Goal: Find specific page/section

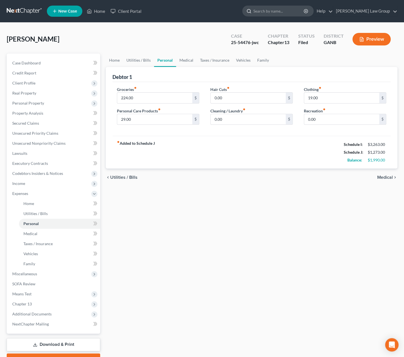
click at [304, 13] on input "search" at bounding box center [278, 11] width 51 height 10
type input "[PERSON_NAME]"
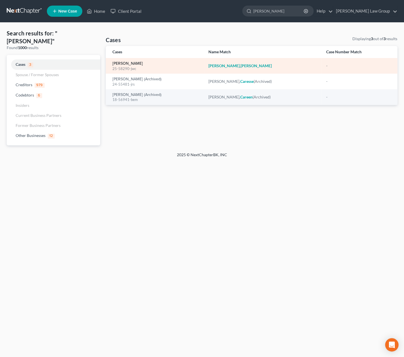
click at [136, 63] on link "[PERSON_NAME]" at bounding box center [127, 64] width 30 height 4
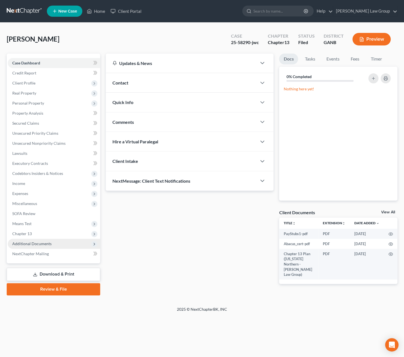
click at [55, 242] on span "Additional Documents" at bounding box center [54, 244] width 92 height 10
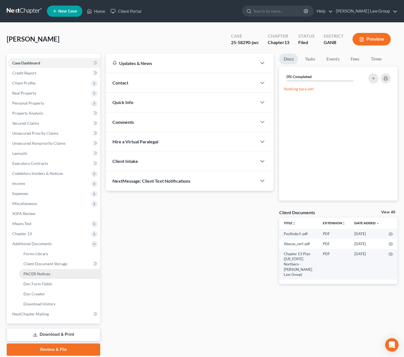
click at [54, 276] on link "PACER Notices" at bounding box center [59, 274] width 81 height 10
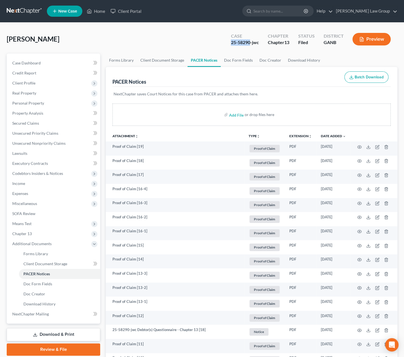
drag, startPoint x: 250, startPoint y: 43, endPoint x: 231, endPoint y: 43, distance: 19.0
click at [231, 43] on div "25-58290-jwc" at bounding box center [244, 42] width 28 height 6
copy div "25-58290"
